Goal: Task Accomplishment & Management: Manage account settings

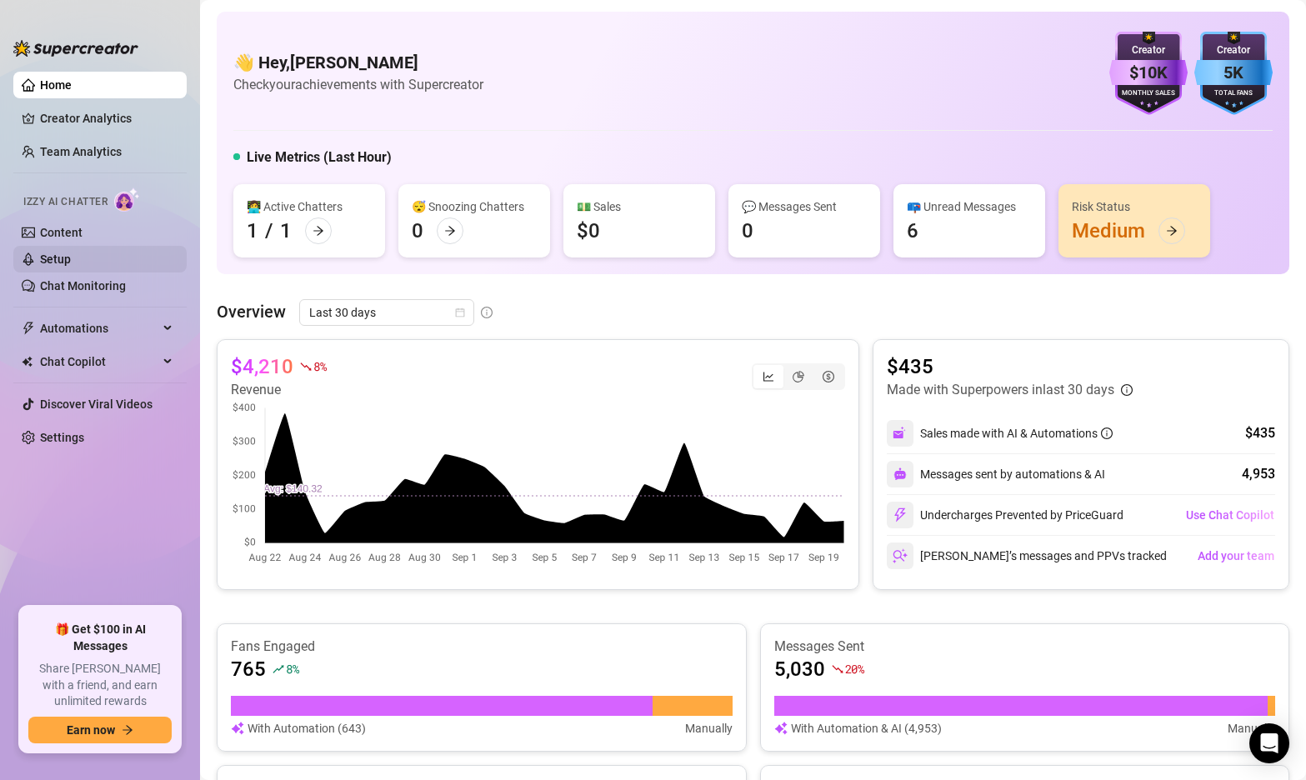
click at [71, 252] on link "Setup" at bounding box center [55, 258] width 31 height 13
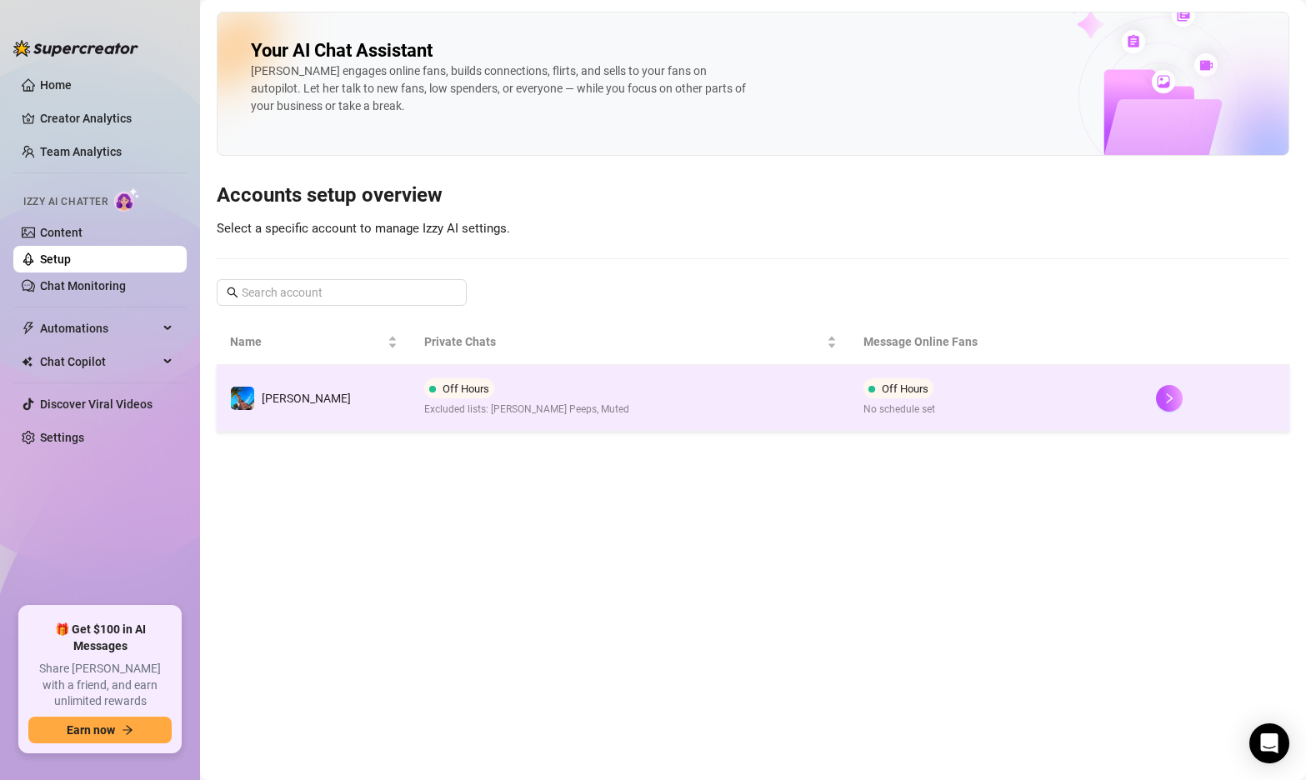
click at [672, 390] on td "Off Hours Excluded lists: [PERSON_NAME] Peeps, Muted" at bounding box center [630, 398] width 439 height 67
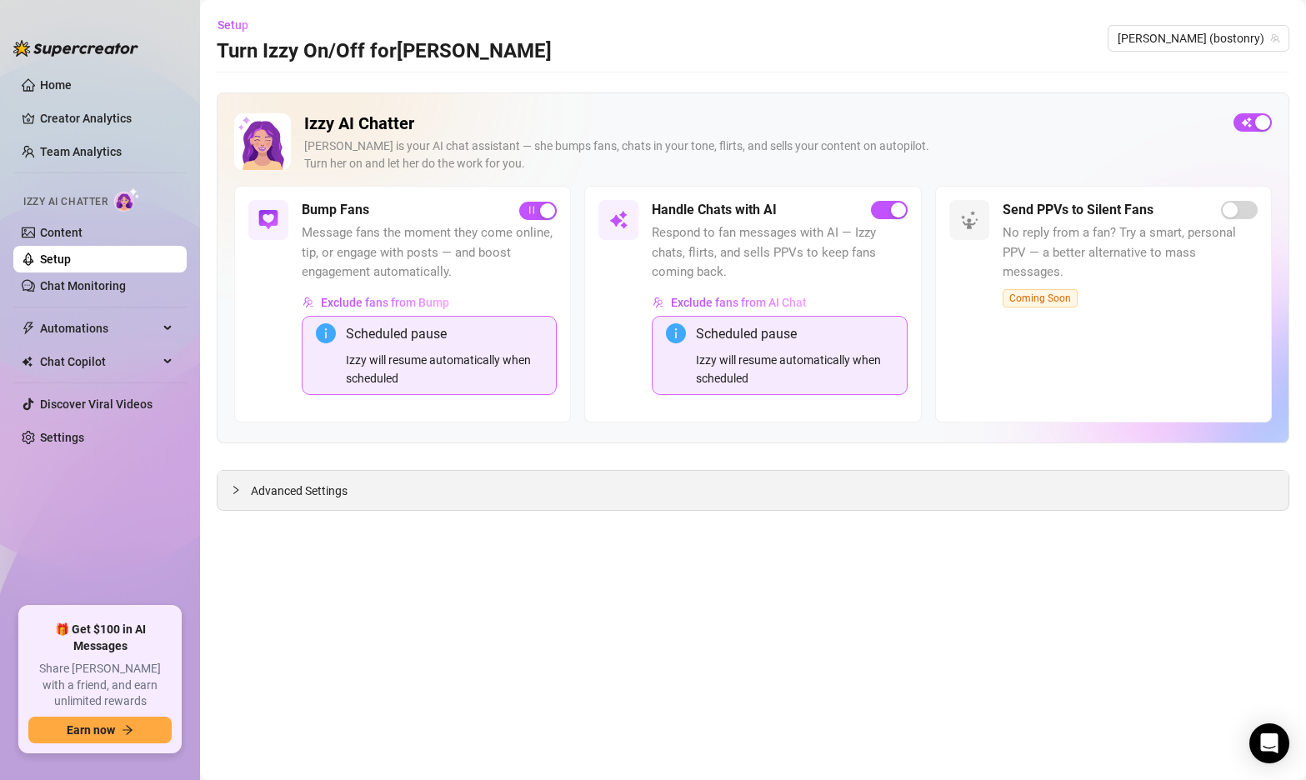
click at [302, 490] on span "Advanced Settings" at bounding box center [299, 491] width 97 height 18
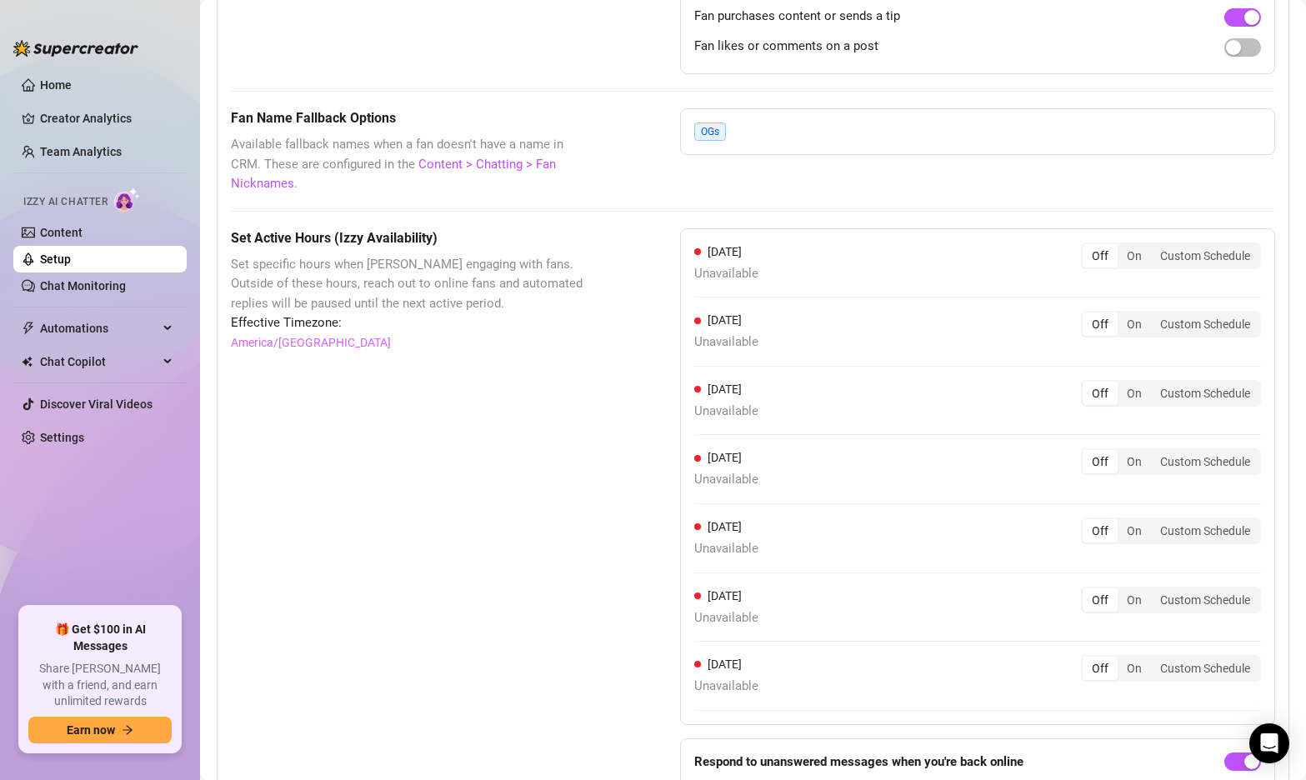
scroll to position [1477, 0]
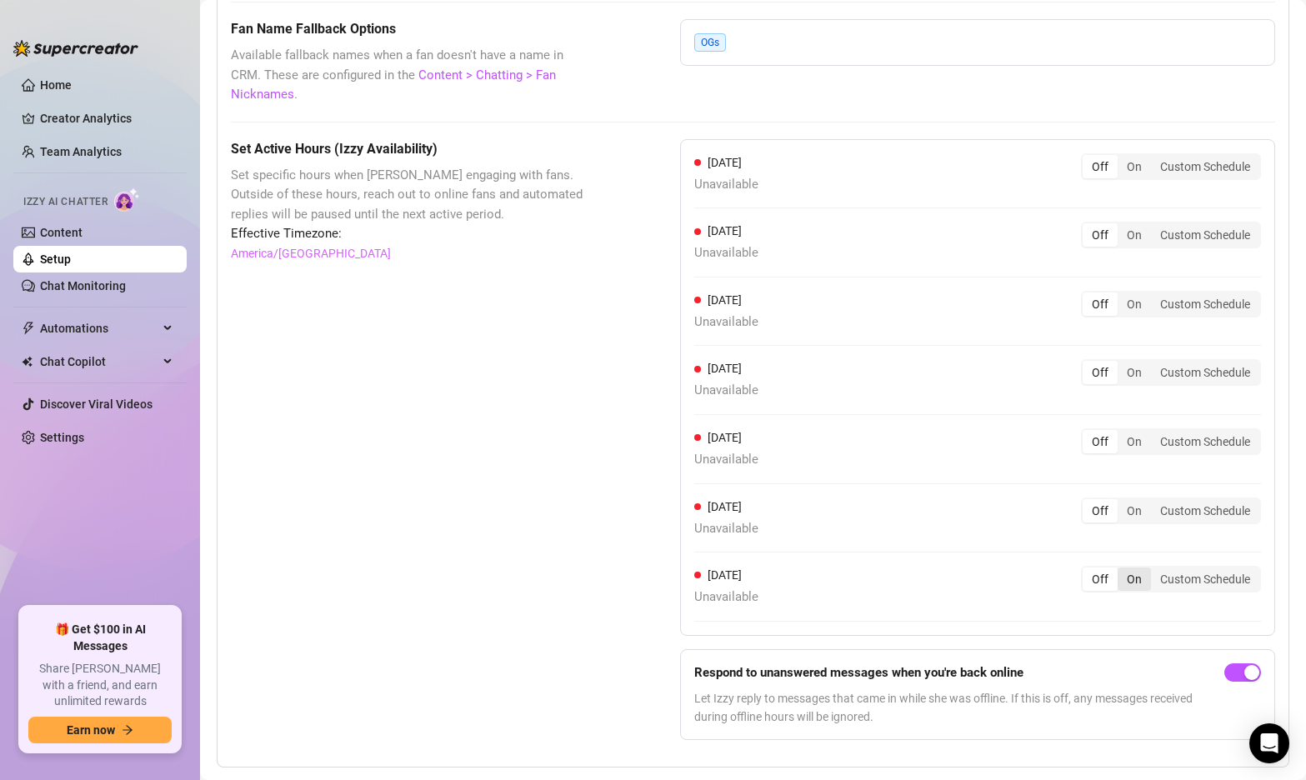
click at [1140, 567] on div "On" at bounding box center [1133, 578] width 33 height 23
click at [1122, 570] on input "On" at bounding box center [1122, 570] width 0 height 0
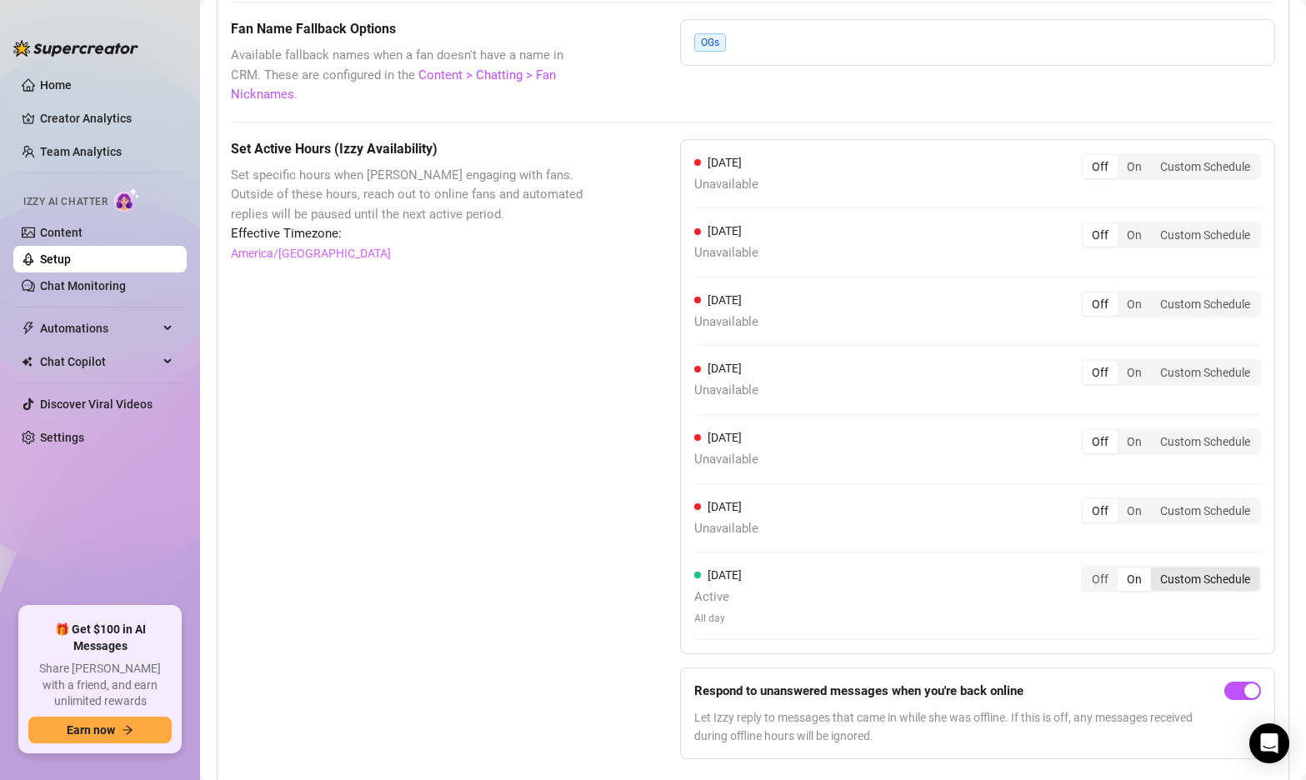
click at [1195, 567] on div "Custom Schedule" at bounding box center [1205, 578] width 108 height 23
click at [1155, 570] on input "Custom Schedule" at bounding box center [1155, 570] width 0 height 0
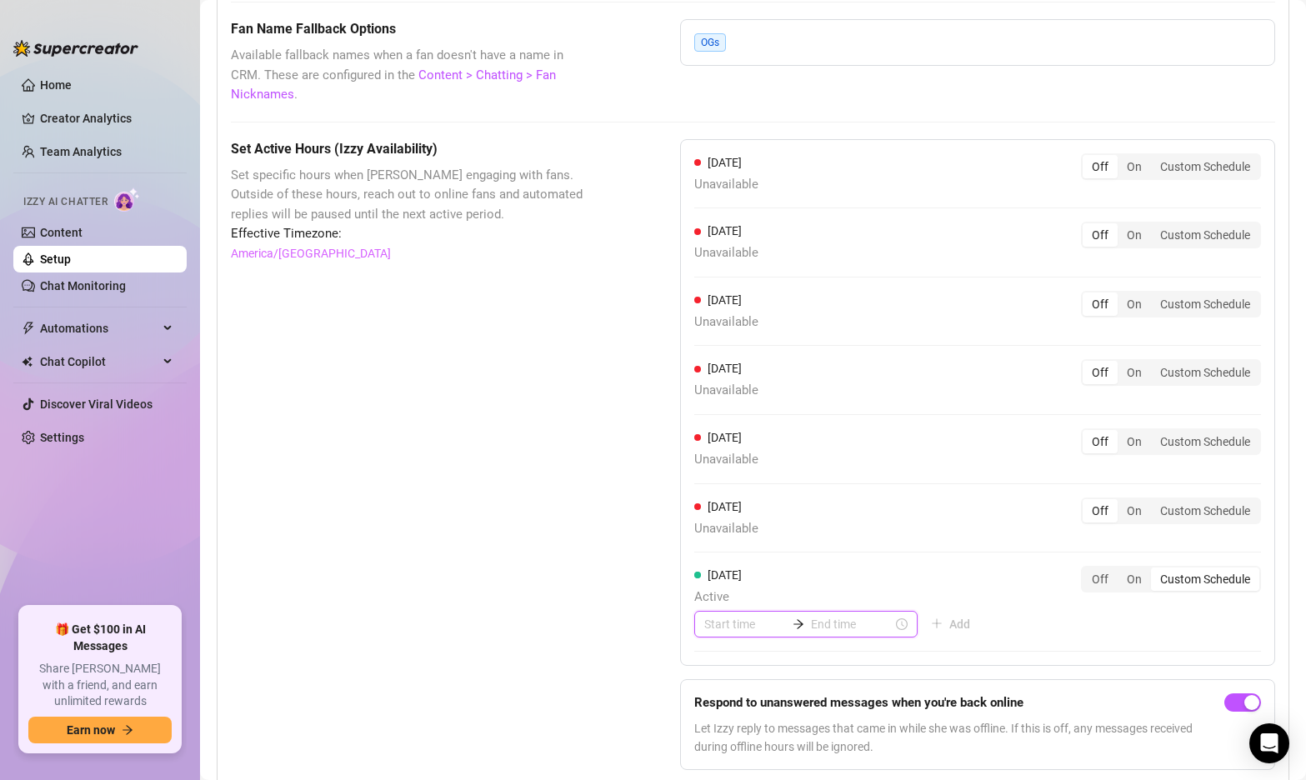
click at [732, 615] on input at bounding box center [745, 624] width 82 height 18
click at [712, 505] on div "15" at bounding box center [717, 508] width 40 height 23
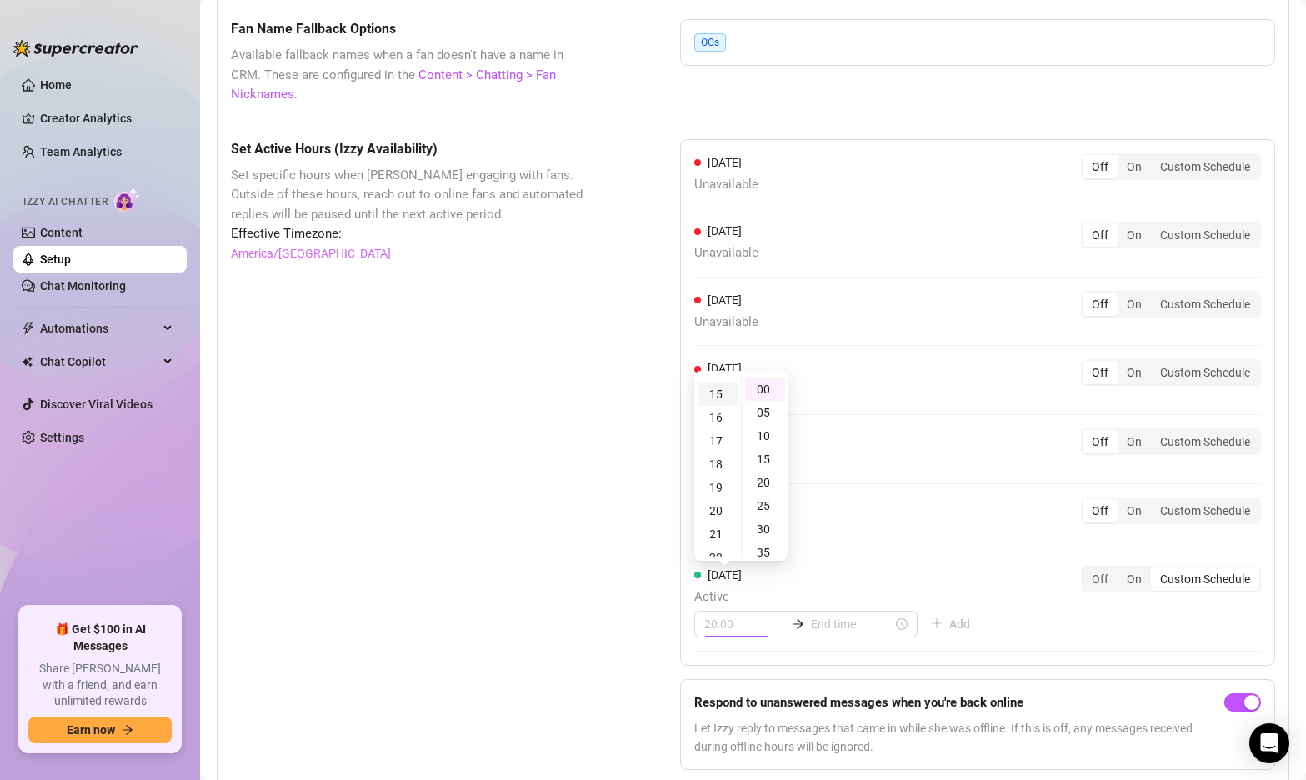
scroll to position [350, 0]
type input "15:00"
click at [827, 615] on input at bounding box center [852, 624] width 82 height 18
type input "15:20"
click at [764, 410] on div "20" at bounding box center [763, 411] width 40 height 23
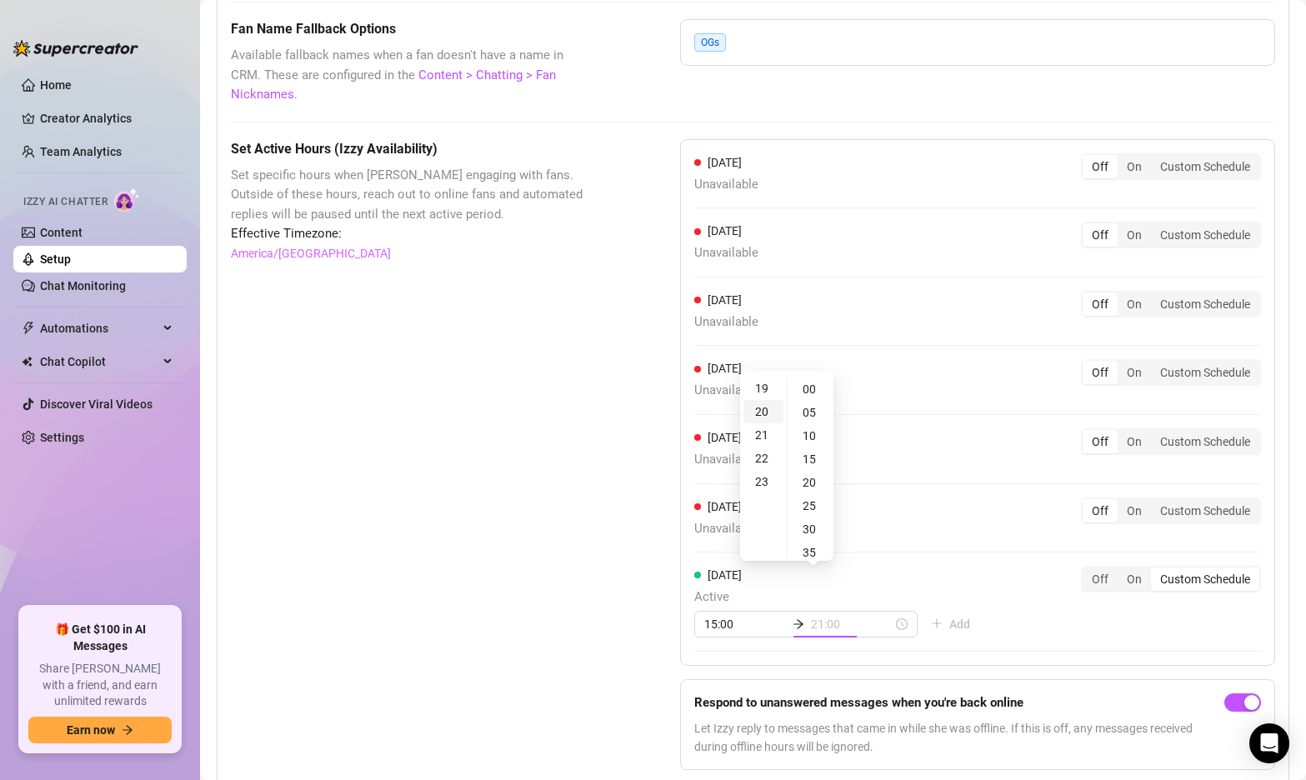
scroll to position [467, 0]
type input "20:00"
click at [811, 384] on div "00" at bounding box center [811, 388] width 40 height 23
click at [968, 523] on div "[DATE] Unavailable Off On Custom Schedule [DATE] Unavailable Off On Custom Sche…" at bounding box center [977, 402] width 595 height 527
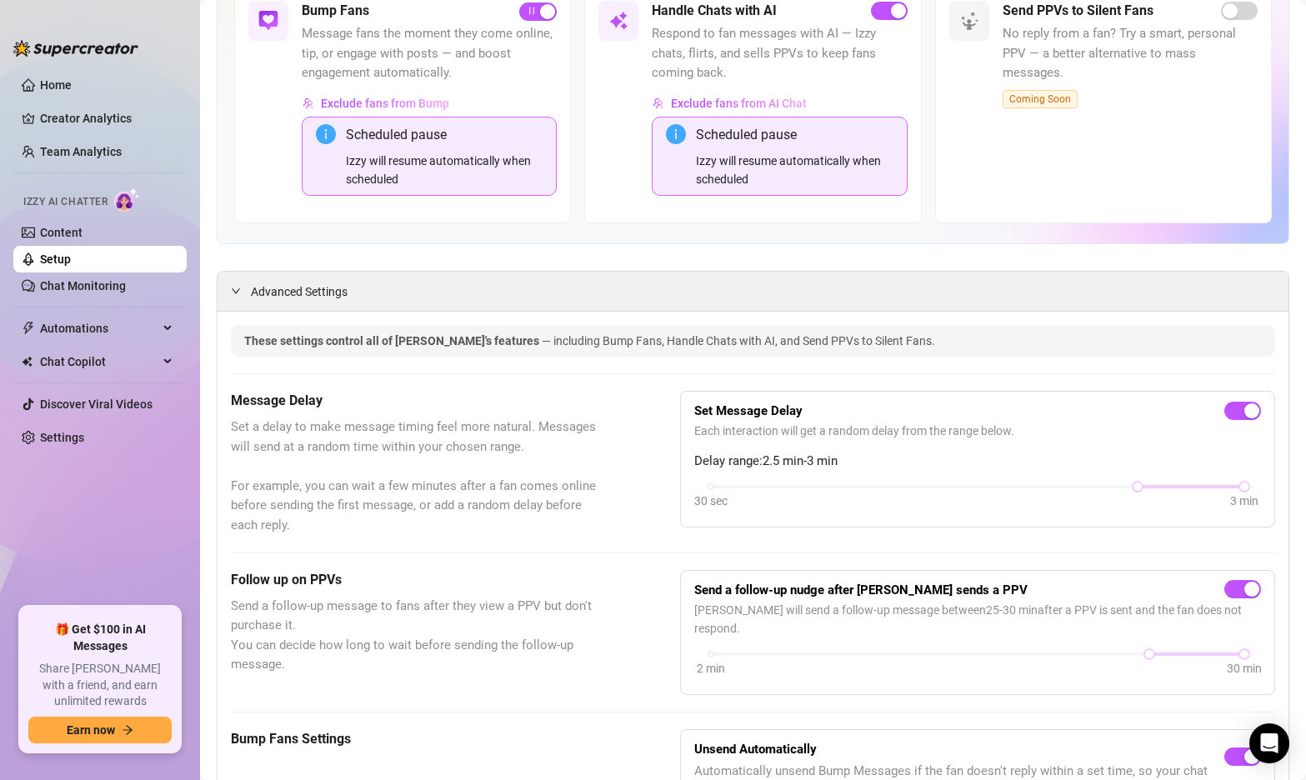
scroll to position [0, 0]
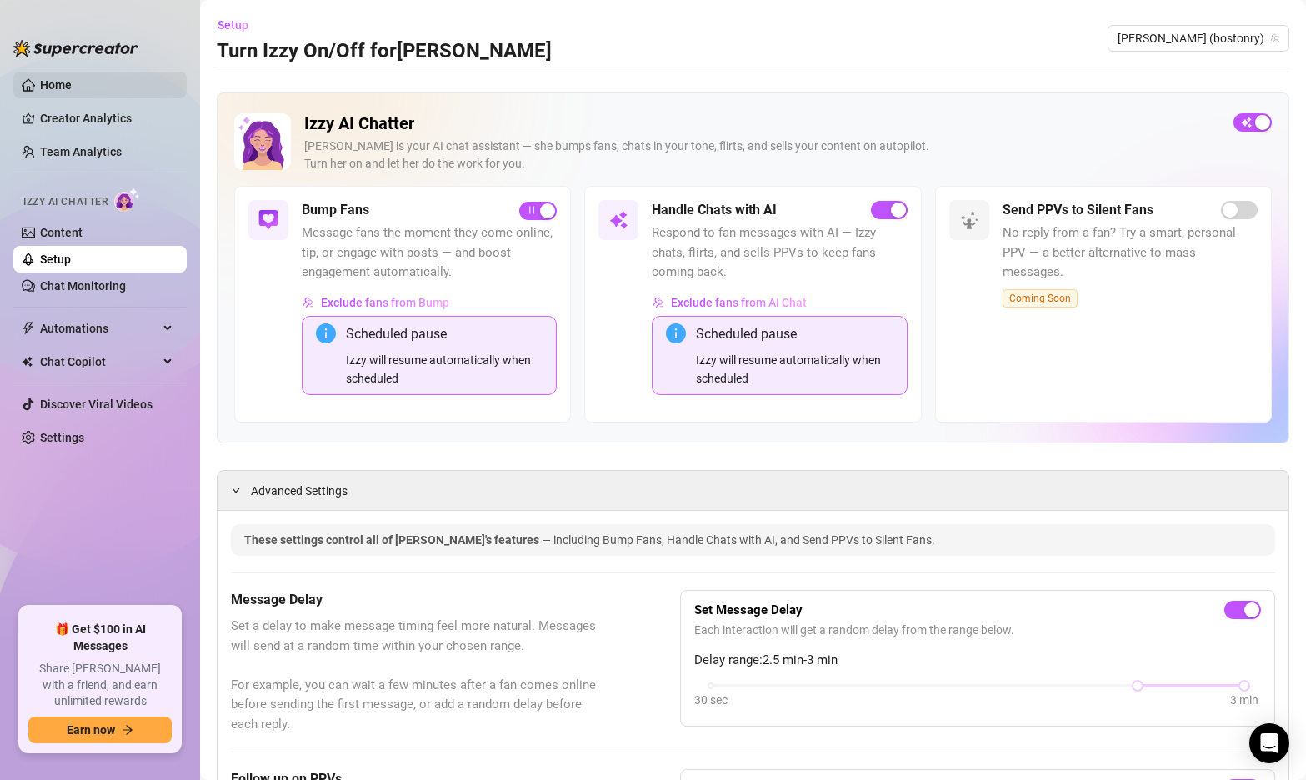
click at [71, 86] on link "Home" at bounding box center [56, 84] width 32 height 13
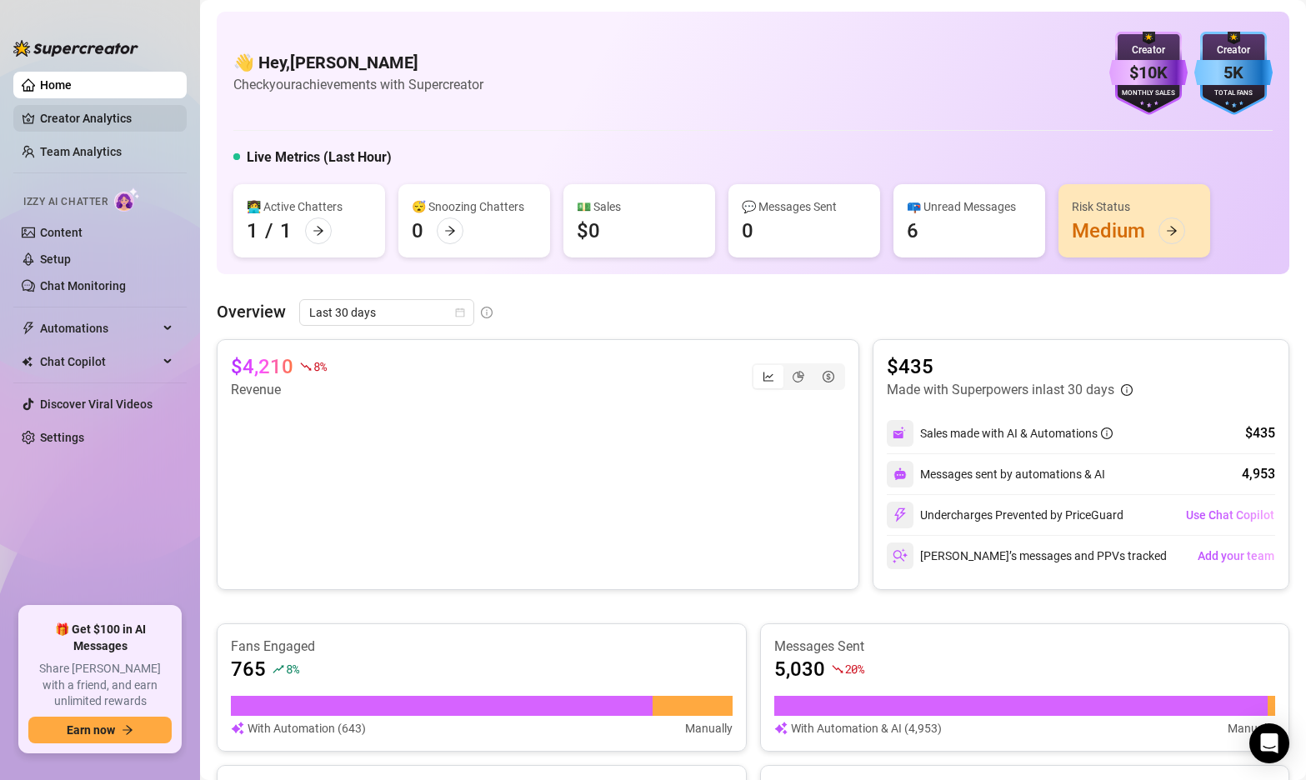
click at [91, 119] on link "Creator Analytics" at bounding box center [106, 118] width 133 height 27
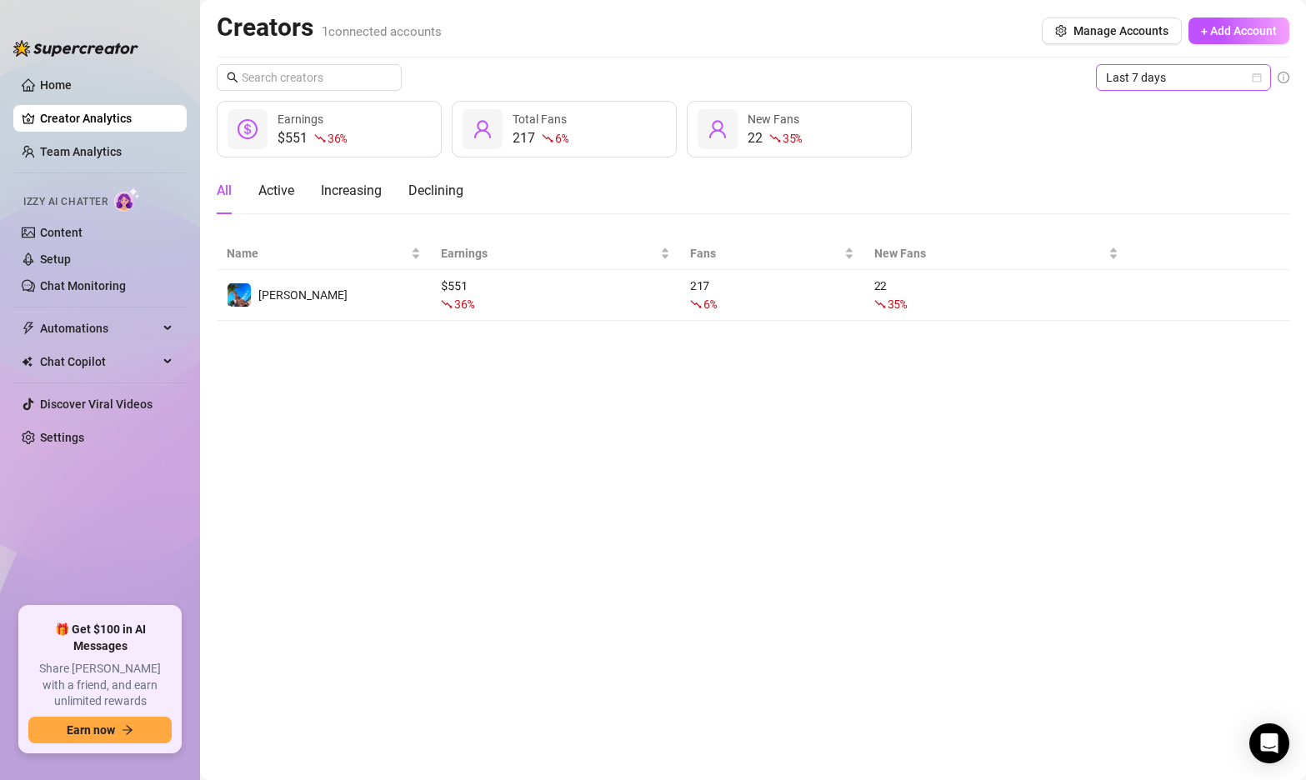
click at [1249, 78] on span "Last 7 days" at bounding box center [1183, 77] width 155 height 25
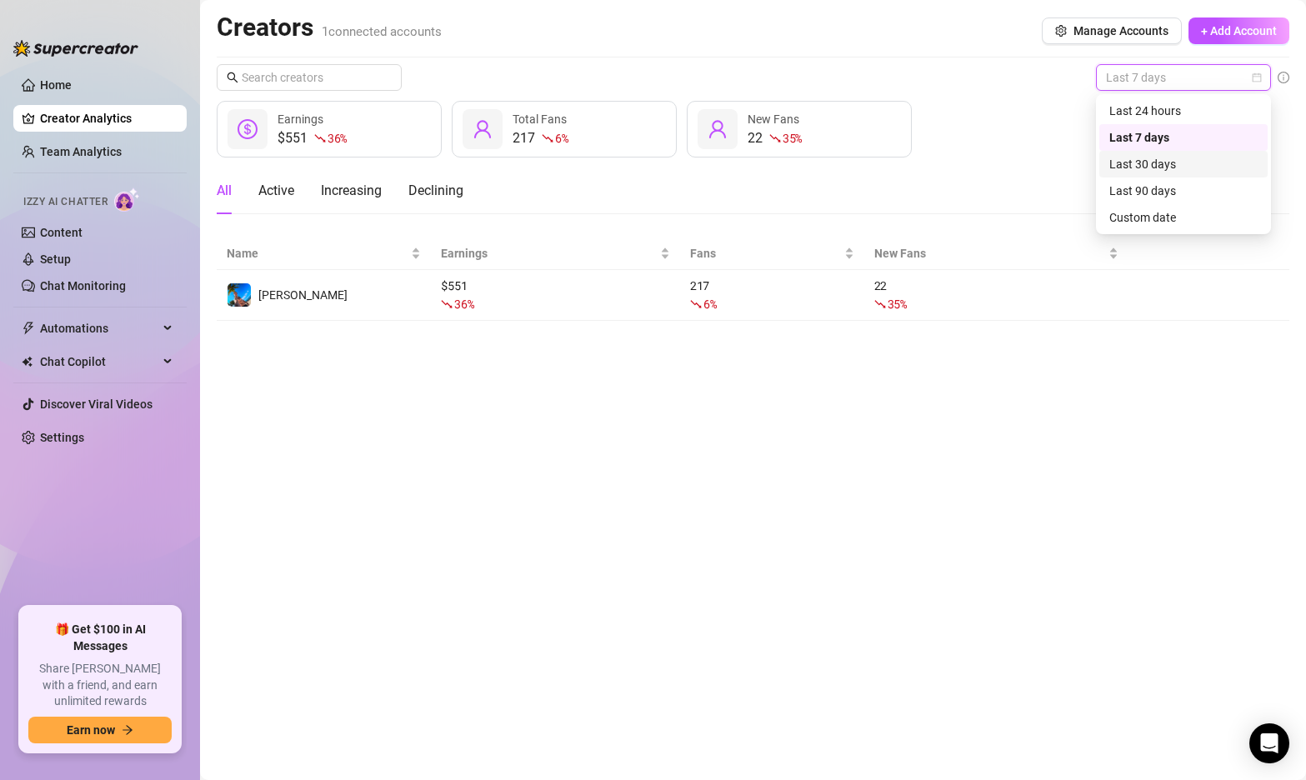
click at [1165, 165] on div "Last 30 days" at bounding box center [1183, 164] width 148 height 18
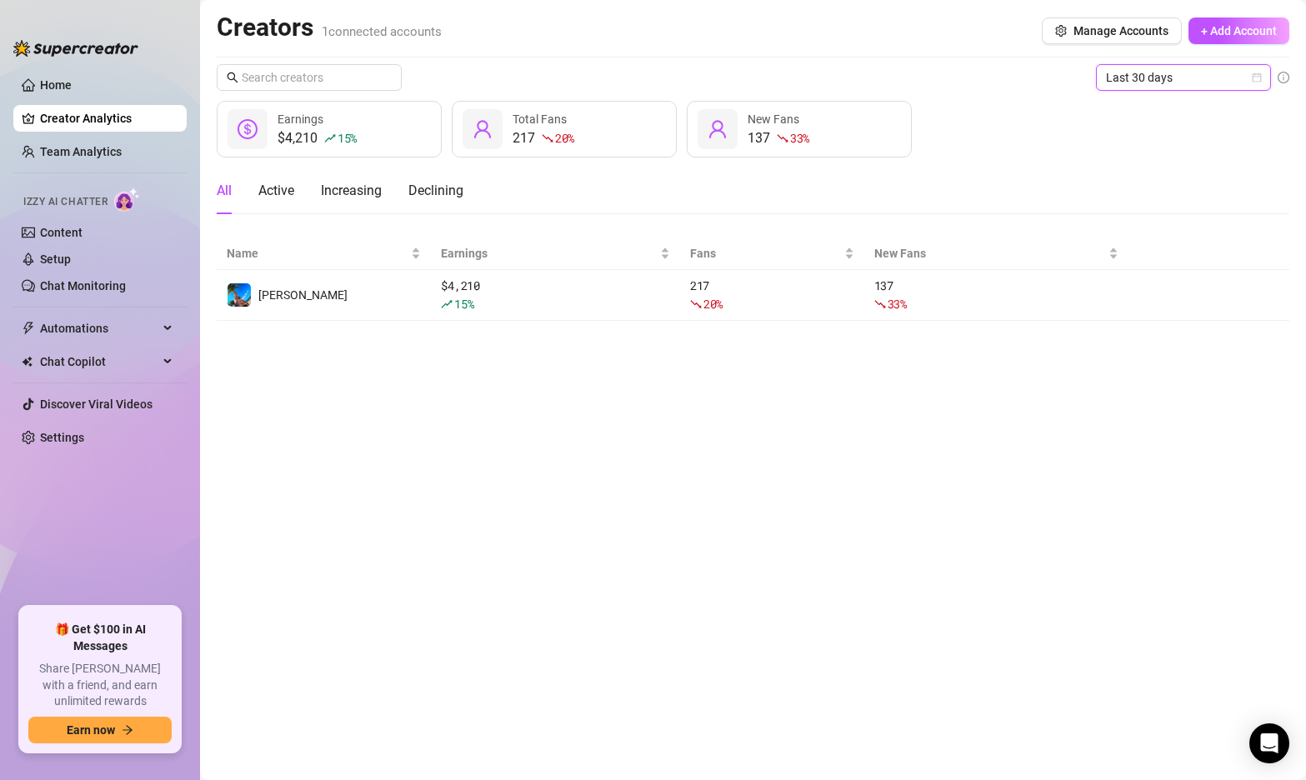
click at [577, 415] on main "Creators 1 connected accounts Manage Accounts + Add Account Last 30 days Last 3…" at bounding box center [753, 390] width 1106 height 780
click at [57, 82] on link "Home" at bounding box center [56, 84] width 32 height 13
